Goal: Navigation & Orientation: Find specific page/section

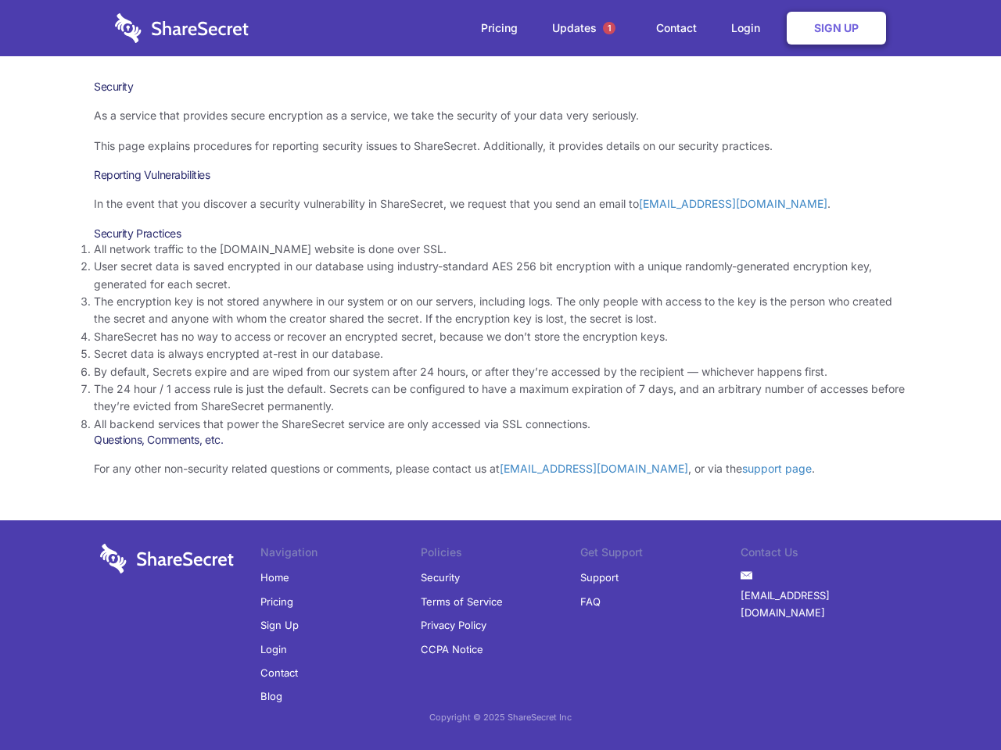
click at [500, 375] on li "By default, Secrets expire and are wiped from our system after 24 hours, or aft…" at bounding box center [500, 371] width 813 height 17
click at [609, 28] on span "1" at bounding box center [609, 28] width 13 height 13
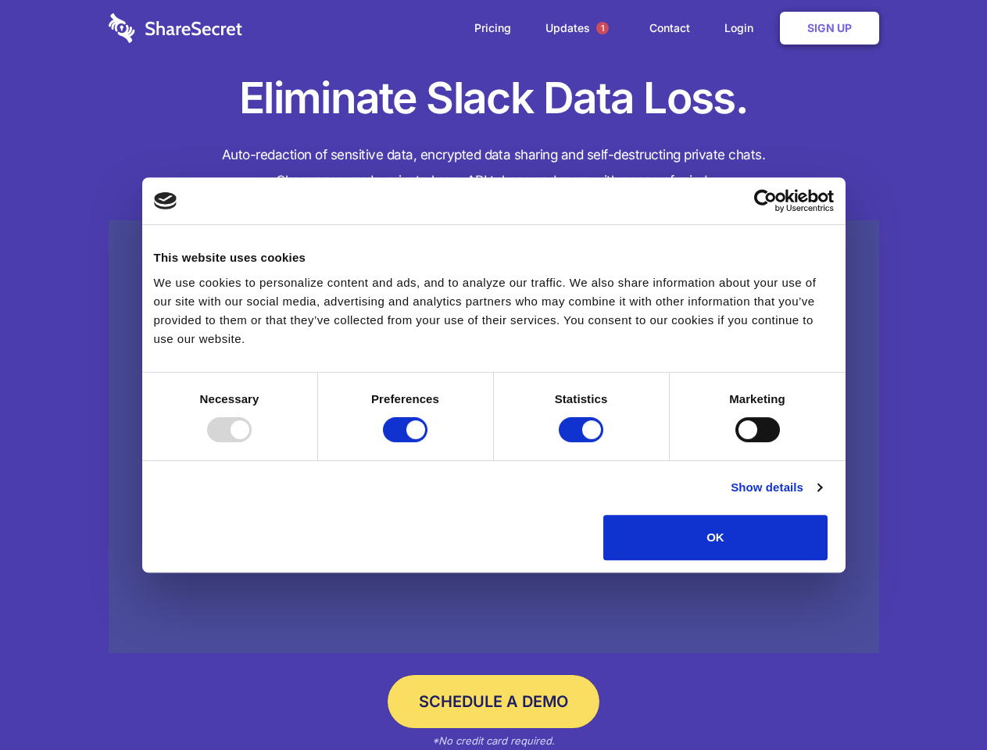
click at [252, 442] on div at bounding box center [229, 429] width 45 height 25
click at [428, 442] on input "Preferences" at bounding box center [405, 429] width 45 height 25
checkbox input "false"
click at [583, 442] on input "Statistics" at bounding box center [581, 429] width 45 height 25
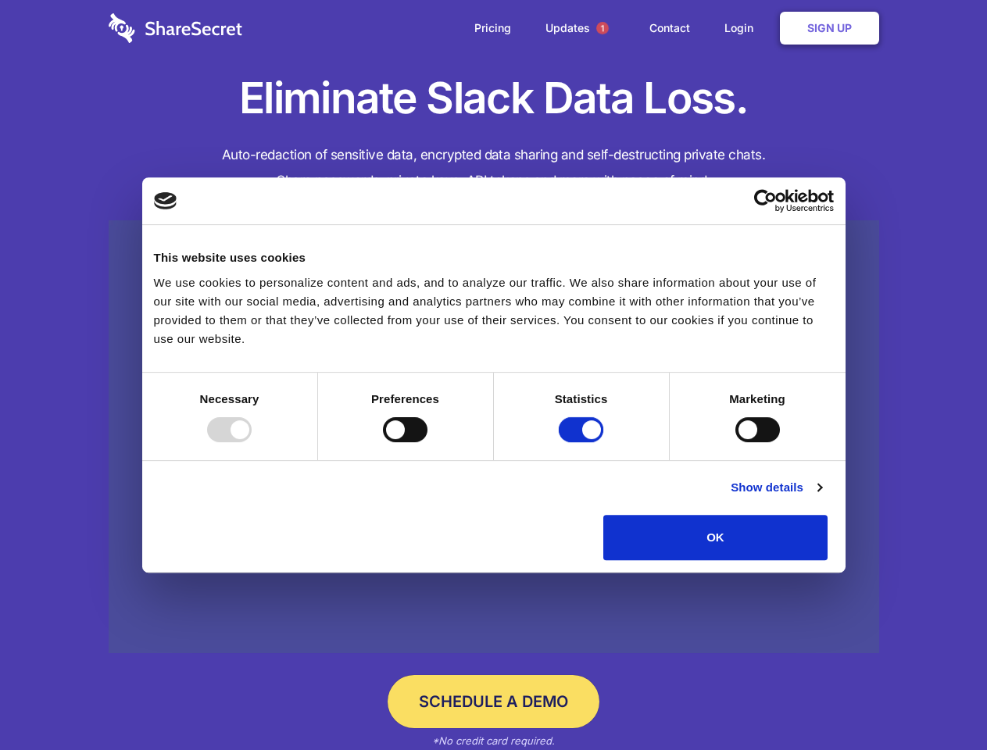
checkbox input "false"
click at [736, 442] on input "Marketing" at bounding box center [758, 429] width 45 height 25
checkbox input "true"
click at [822, 497] on link "Show details" at bounding box center [776, 487] width 91 height 19
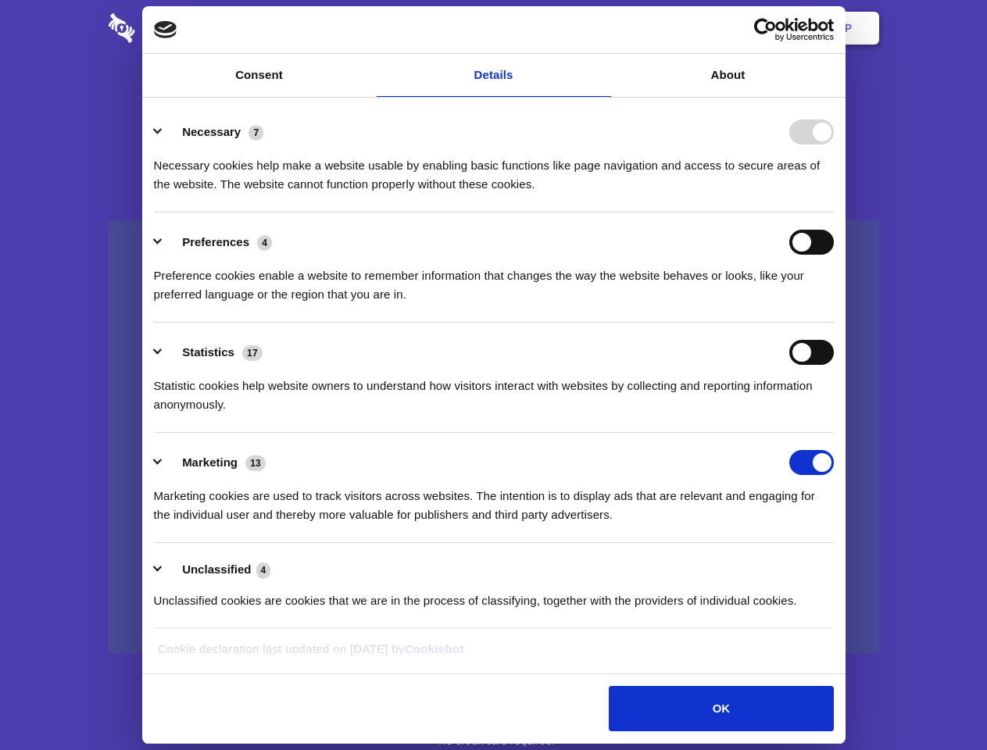
click at [834, 213] on li "Necessary 7 Necessary cookies help make a website usable by enabling basic func…" at bounding box center [494, 157] width 680 height 110
